Goal: Information Seeking & Learning: Learn about a topic

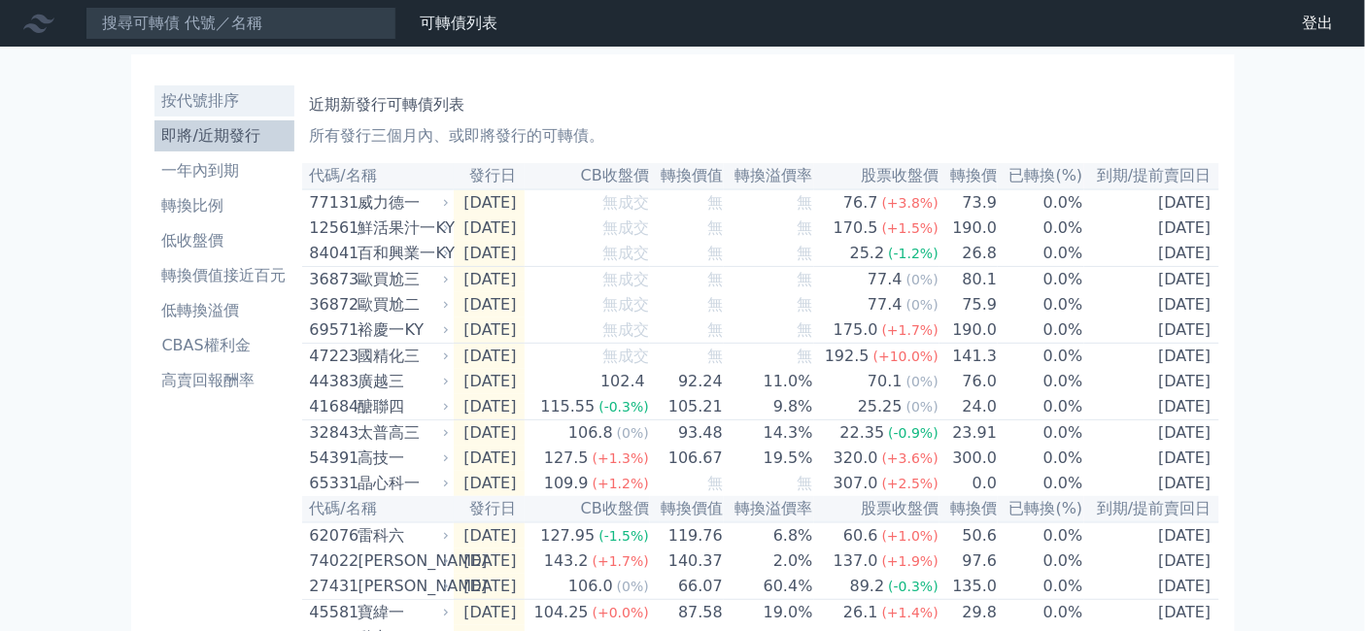
click at [154, 113] on li "按代號排序" at bounding box center [224, 100] width 140 height 23
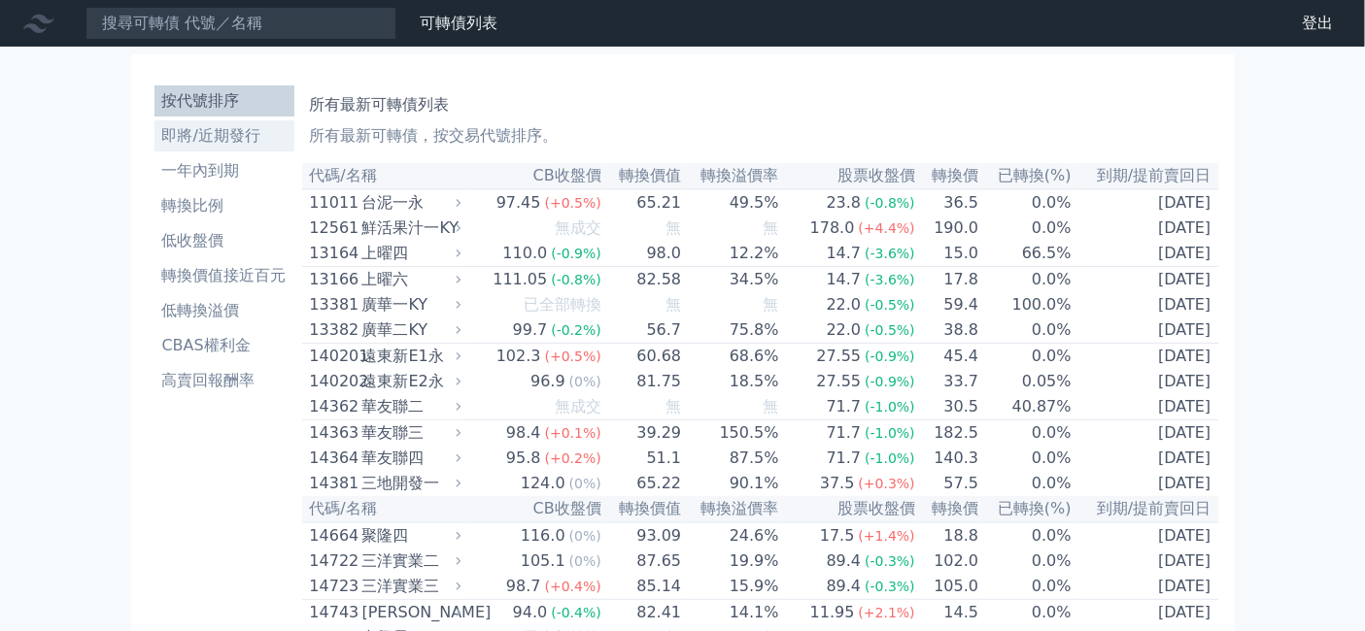
click at [154, 148] on li "即將/近期發行" at bounding box center [224, 135] width 140 height 23
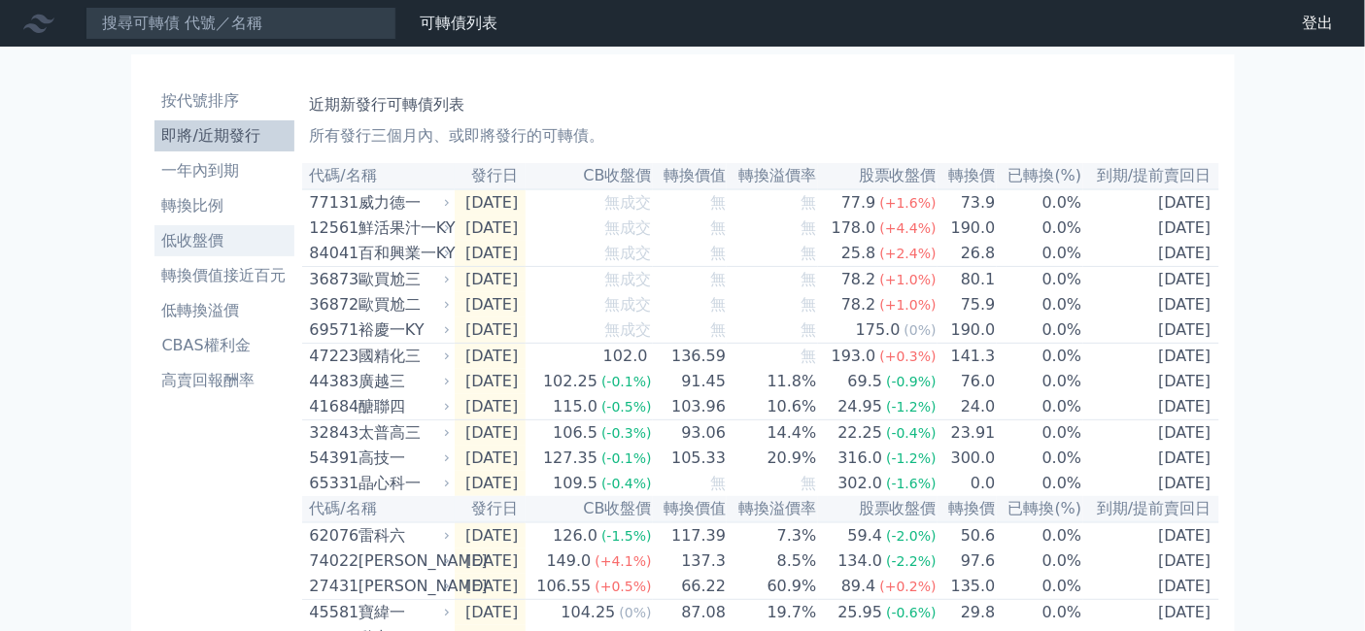
click at [154, 253] on li "低收盤價" at bounding box center [224, 240] width 140 height 23
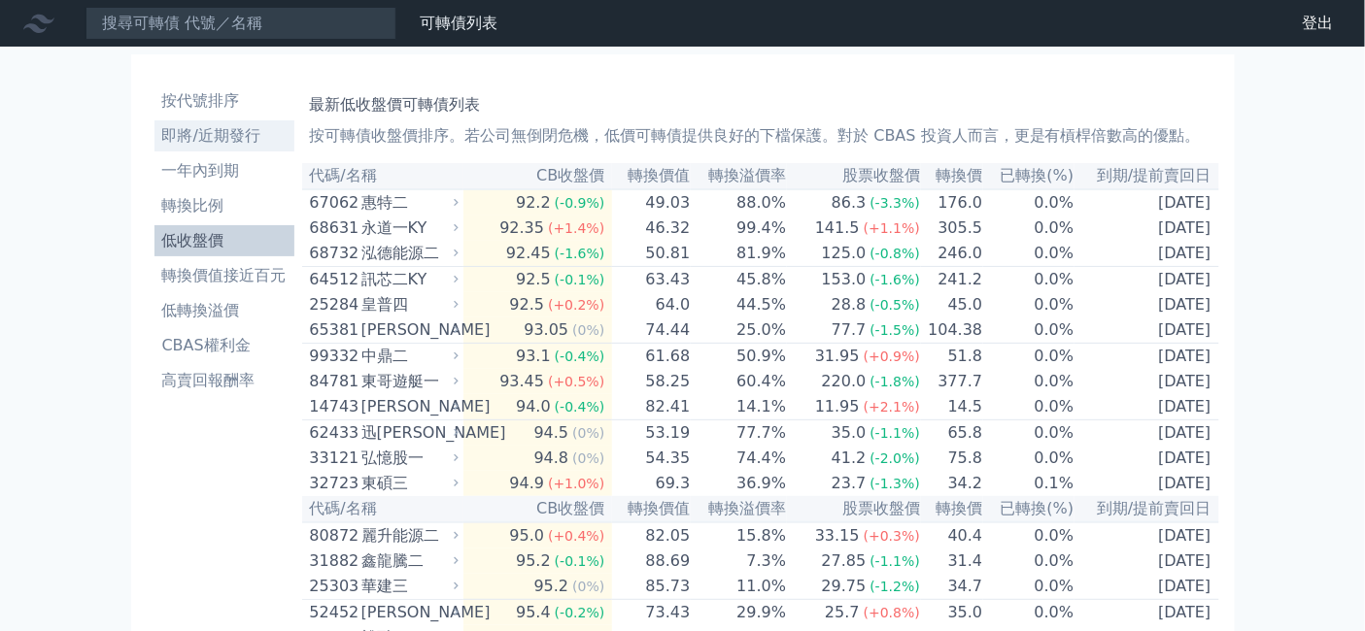
click at [154, 148] on li "即將/近期發行" at bounding box center [224, 135] width 140 height 23
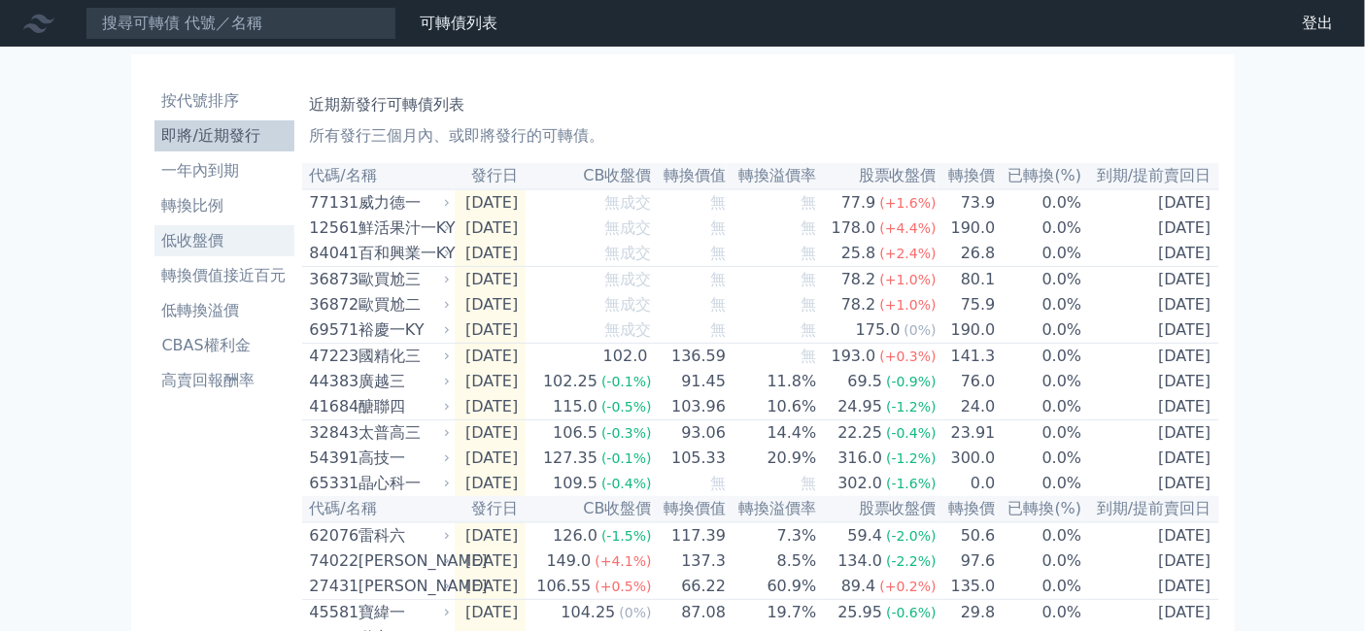
click at [154, 253] on li "低收盤價" at bounding box center [224, 240] width 140 height 23
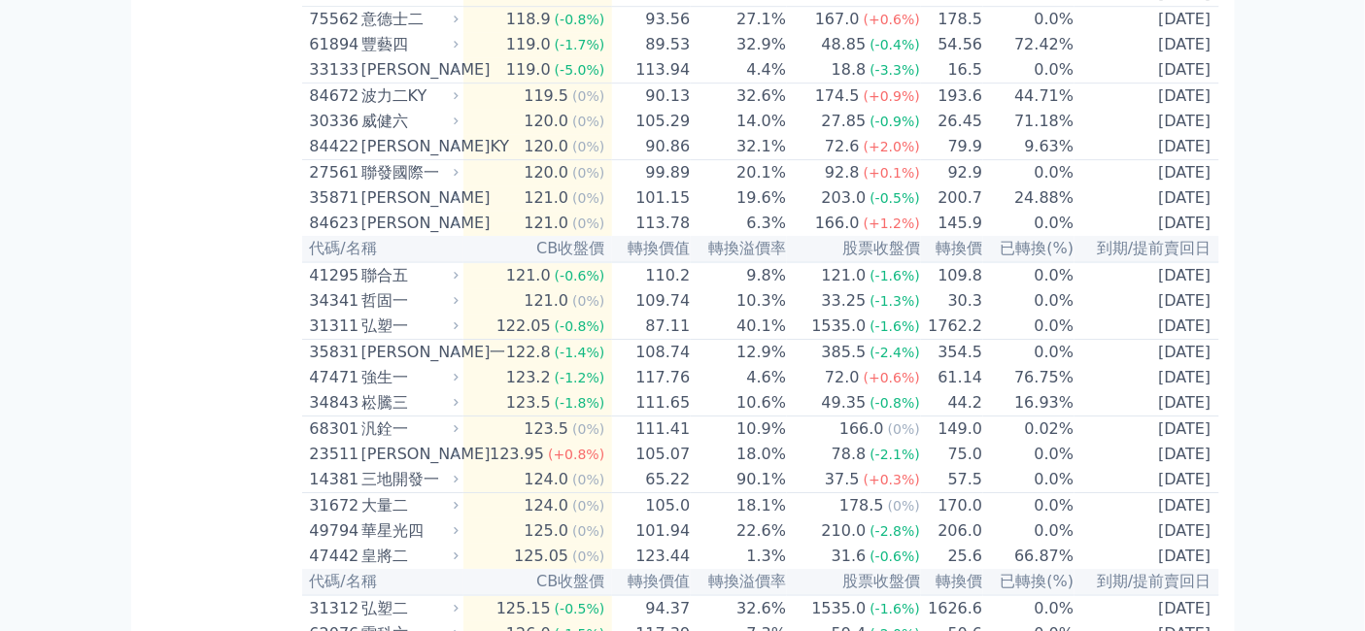
scroll to position [7015, 0]
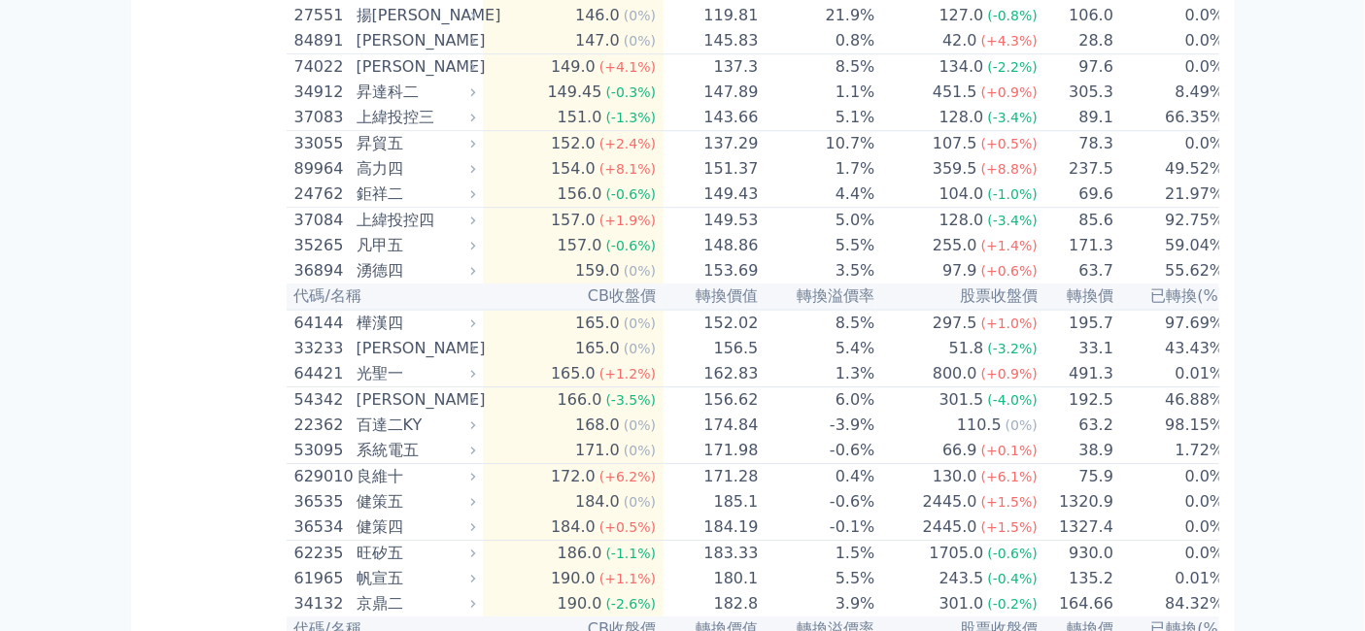
scroll to position [9281, 0]
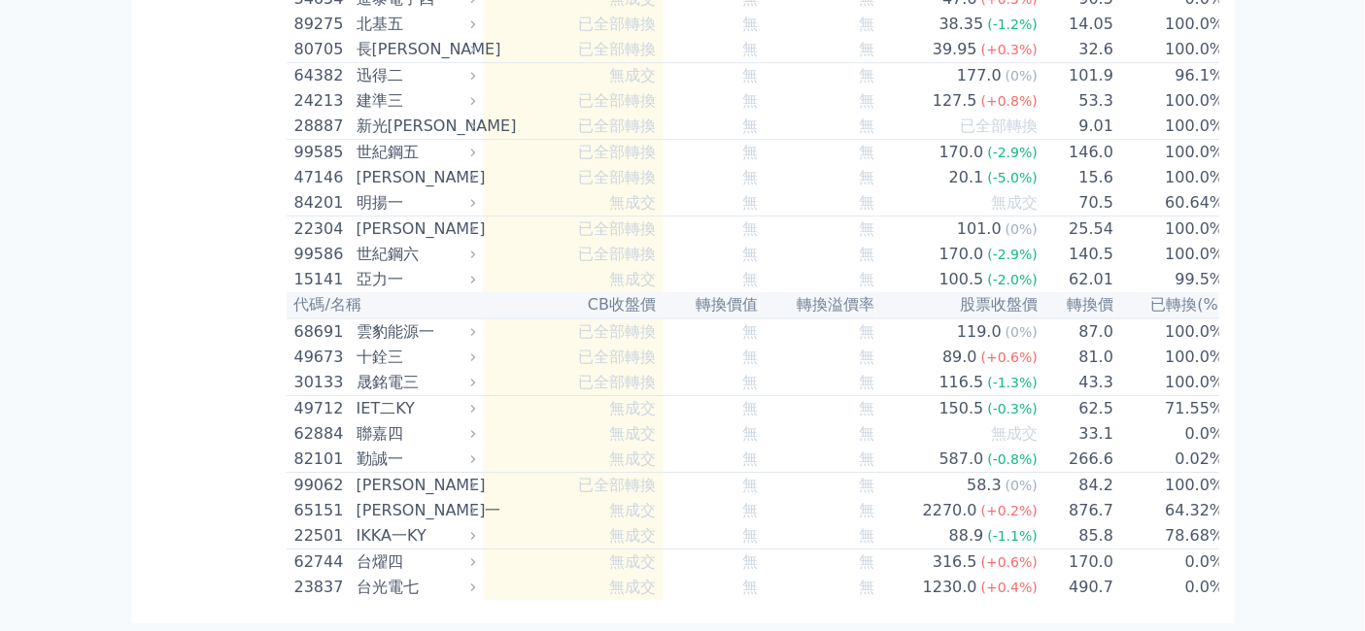
scroll to position [12195, 0]
